Goal: Find specific page/section: Find specific page/section

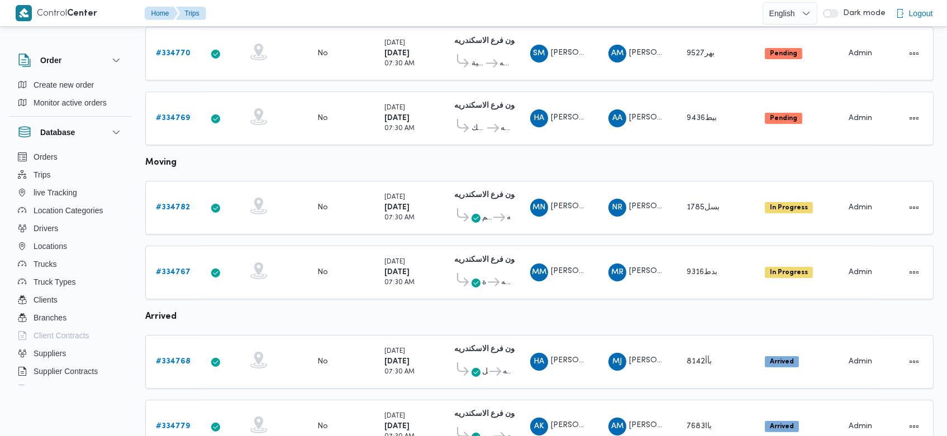
scroll to position [662, 0]
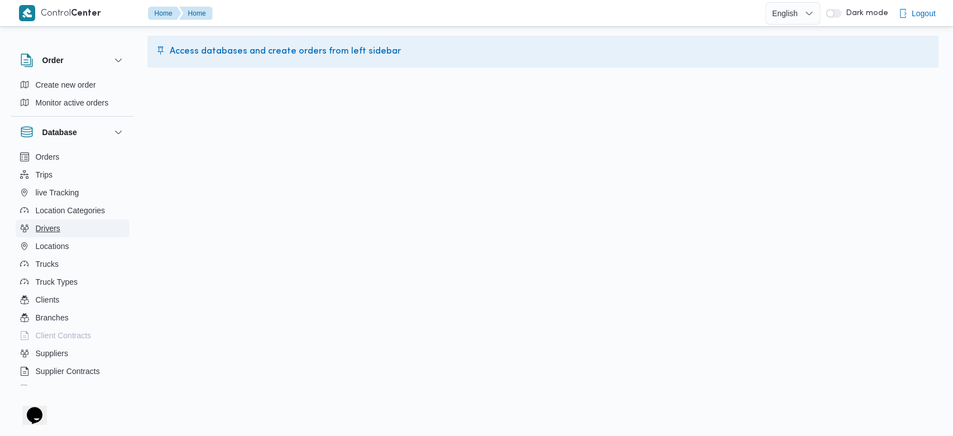
click at [52, 227] on span "Drivers" at bounding box center [48, 228] width 25 height 13
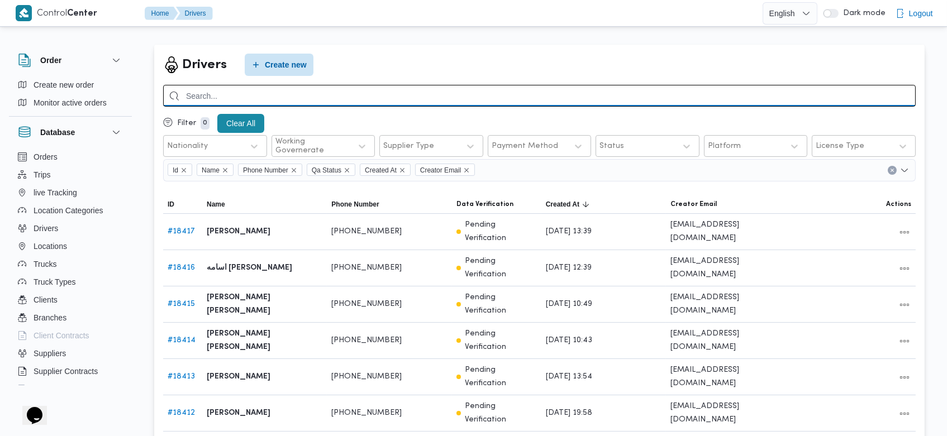
click at [351, 95] on input "search" at bounding box center [539, 96] width 752 height 22
type input "ت"
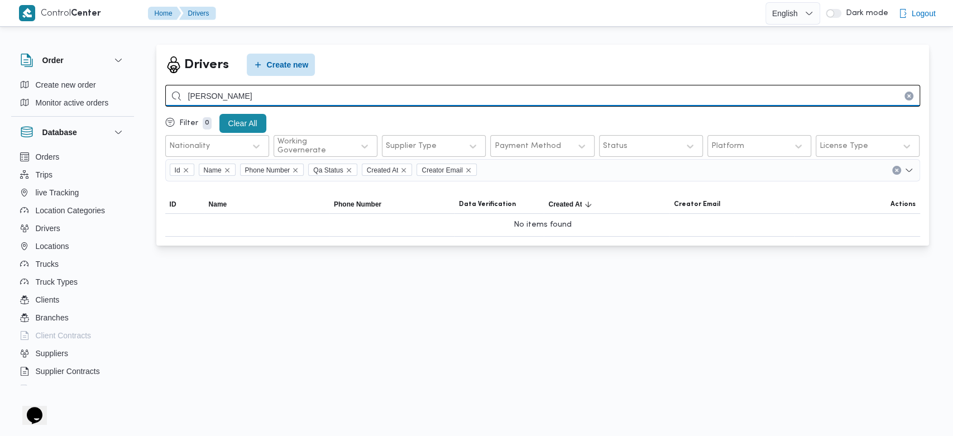
click at [213, 93] on input "احمد بد الناصر" at bounding box center [542, 96] width 755 height 22
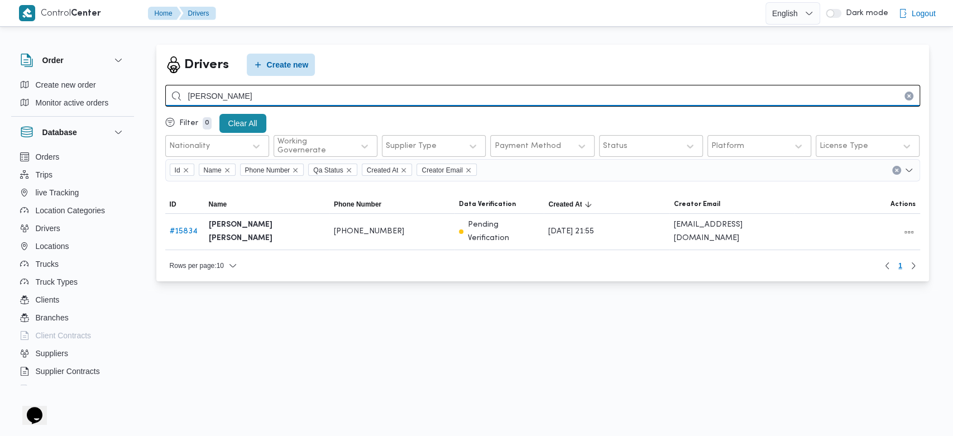
click at [207, 92] on input "احمد عبد الناصر" at bounding box center [542, 96] width 755 height 22
type input "احمد عبدالناصر"
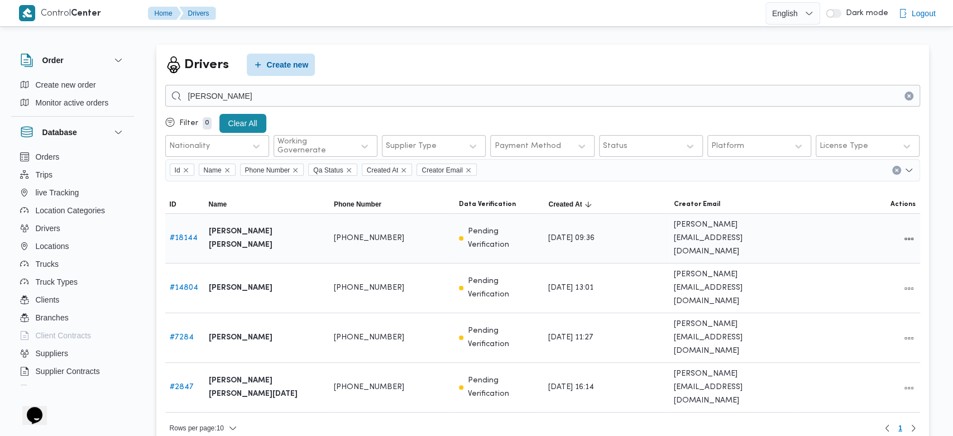
click at [192, 236] on link "# 18144" at bounding box center [184, 238] width 28 height 7
